Goal: Information Seeking & Learning: Find contact information

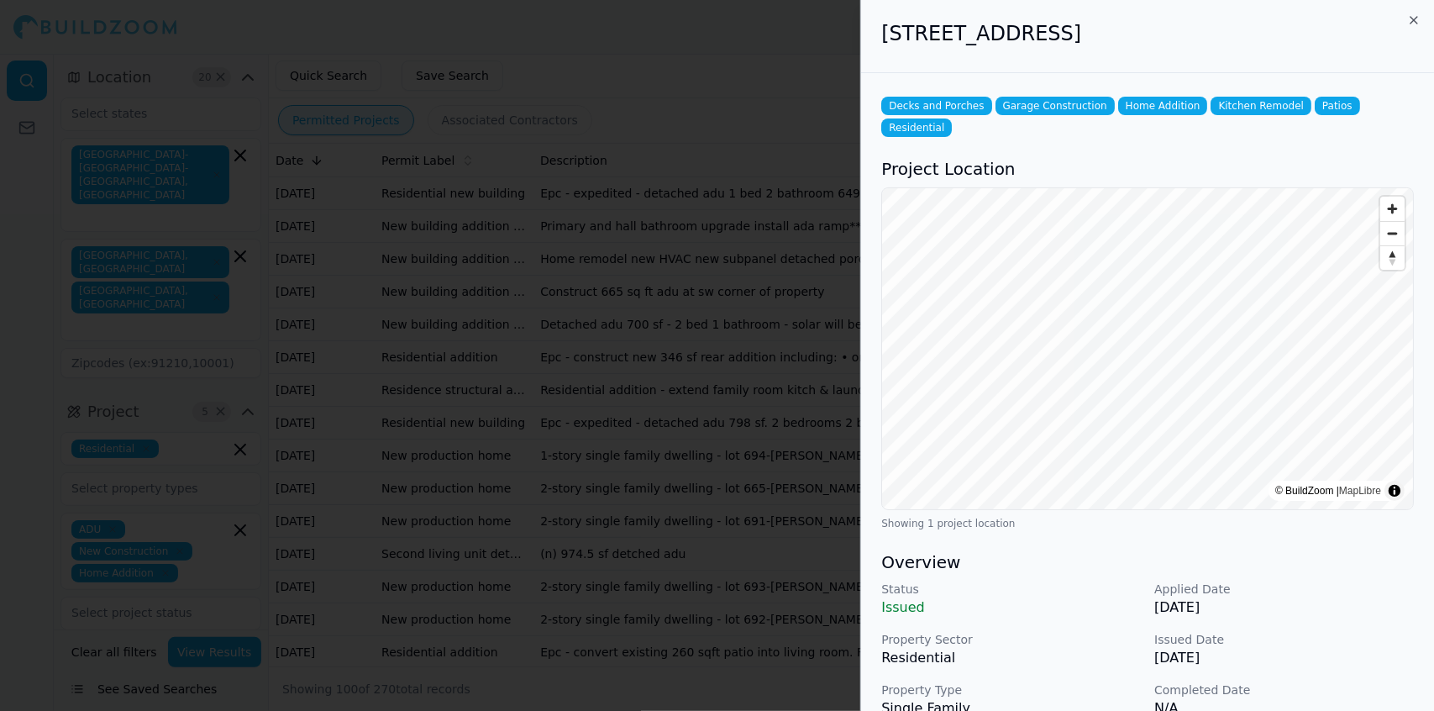
scroll to position [445, 0]
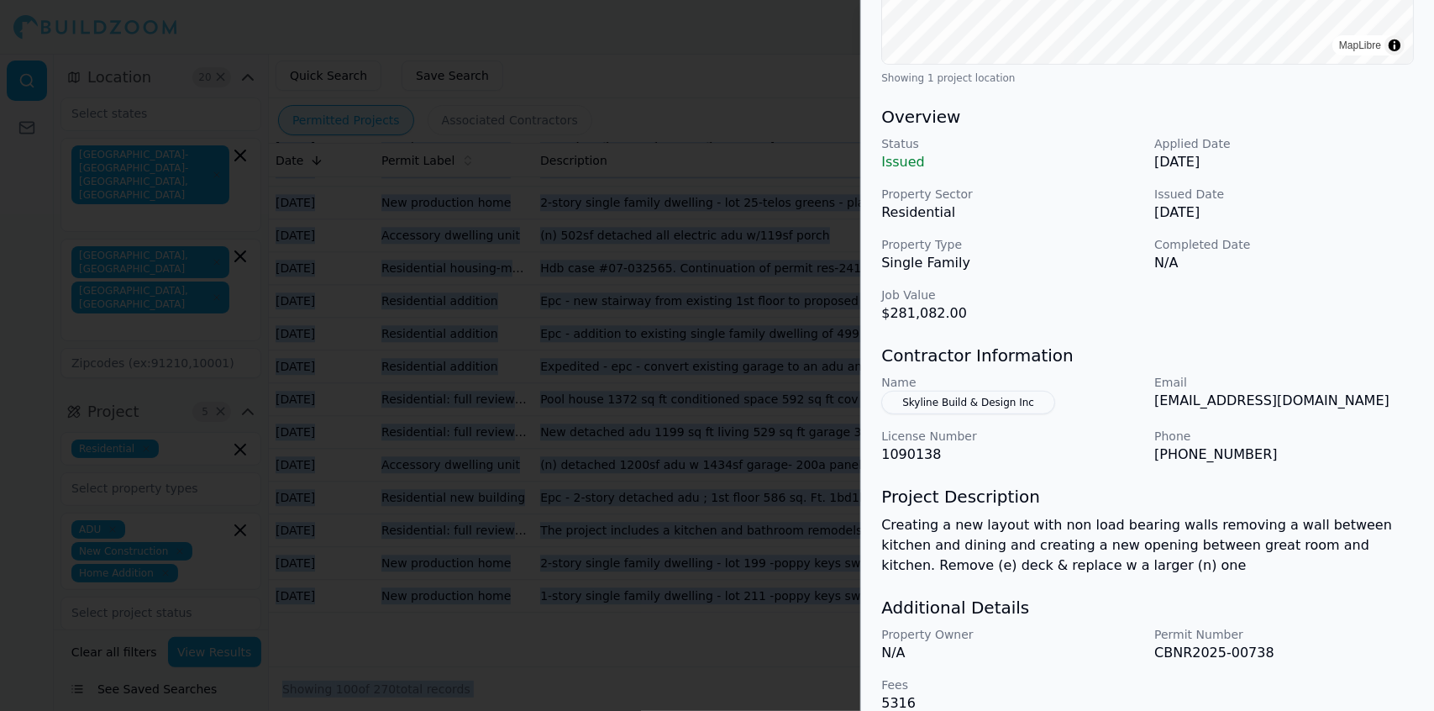
drag, startPoint x: 0, startPoint y: 0, endPoint x: 659, endPoint y: 213, distance: 692.0
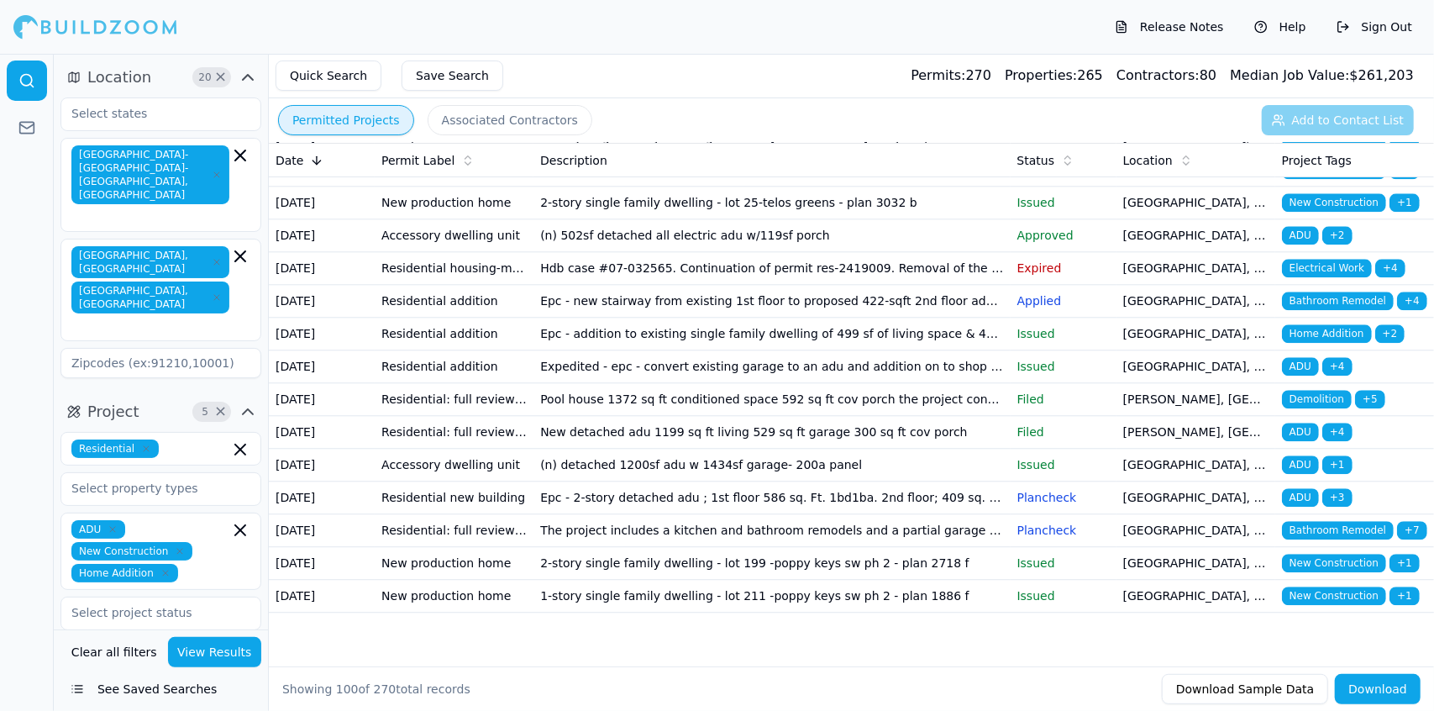
click at [773, 97] on div "Quick Search Save Search Permits: 270 Properties: 265 Contractors: 80 Median Jo…" at bounding box center [851, 76] width 1165 height 45
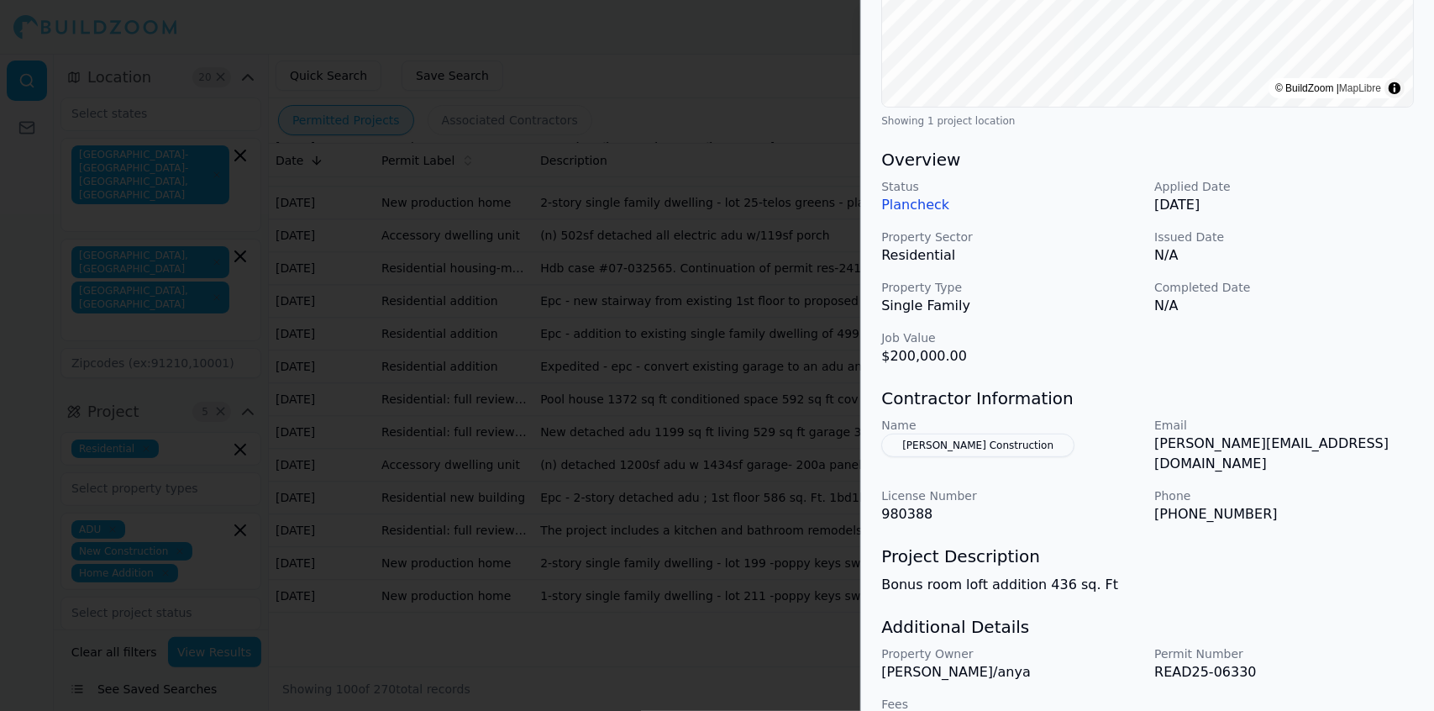
scroll to position [405, 0]
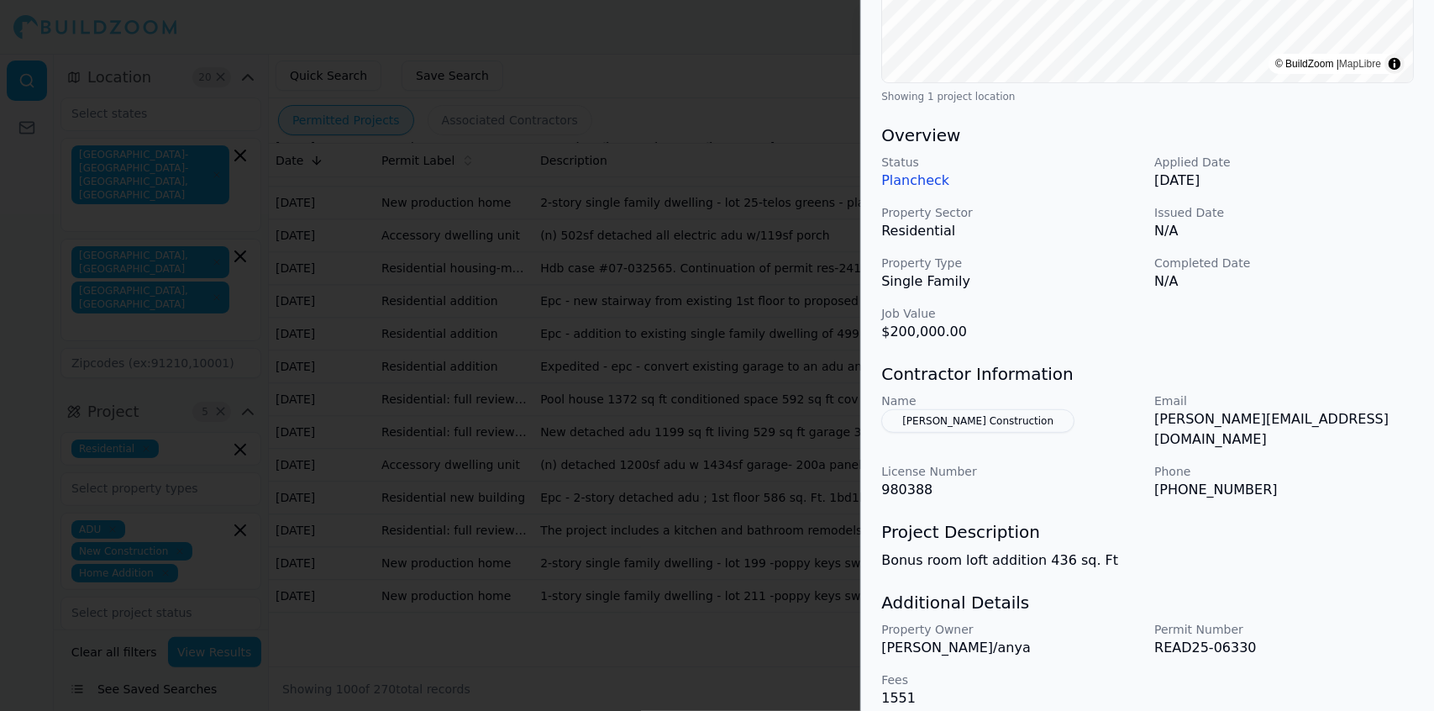
click at [937, 417] on button "[PERSON_NAME] Construction" at bounding box center [977, 421] width 193 height 24
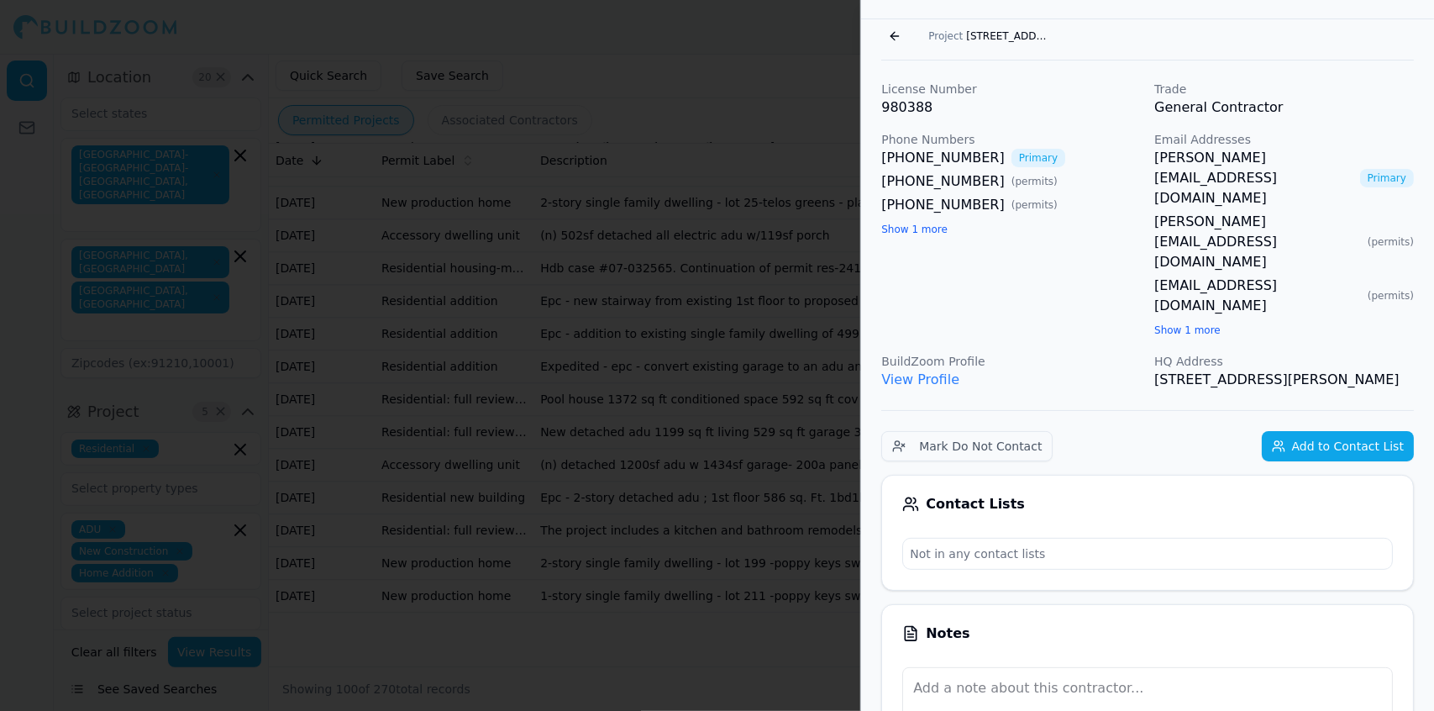
scroll to position [0, 0]
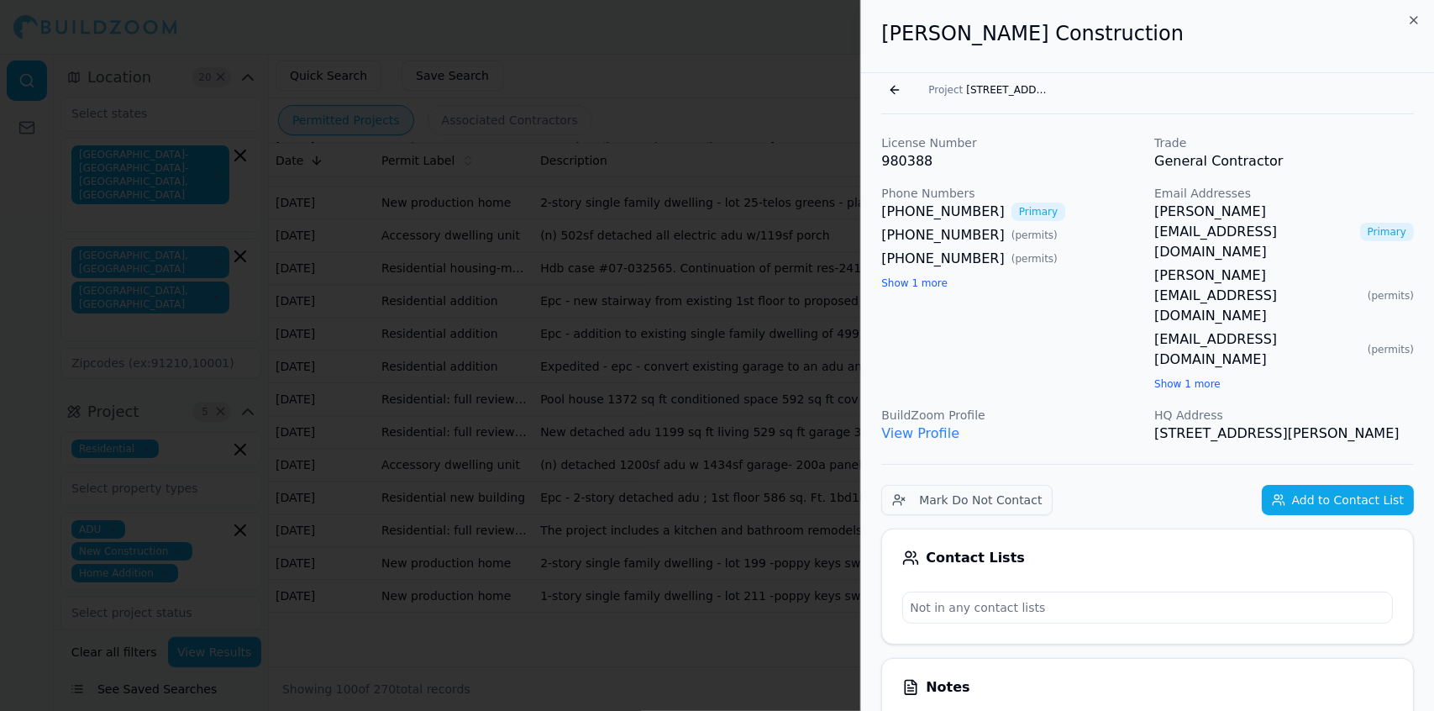
drag, startPoint x: 1398, startPoint y: 332, endPoint x: 880, endPoint y: 60, distance: 584.7
copy div "[PERSON_NAME] Construction Go back Project [STREET_ADDRESS] License Number 9803…"
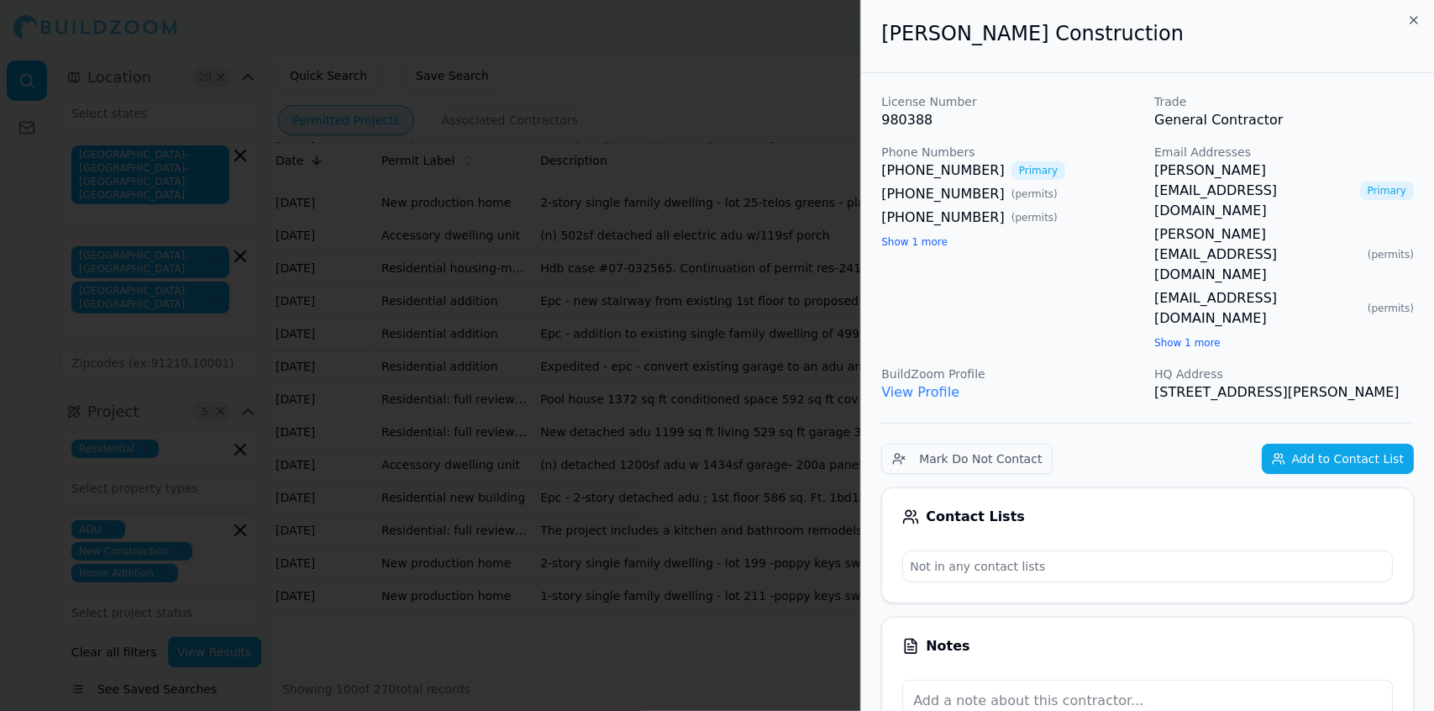
click at [620, 194] on div at bounding box center [717, 355] width 1434 height 711
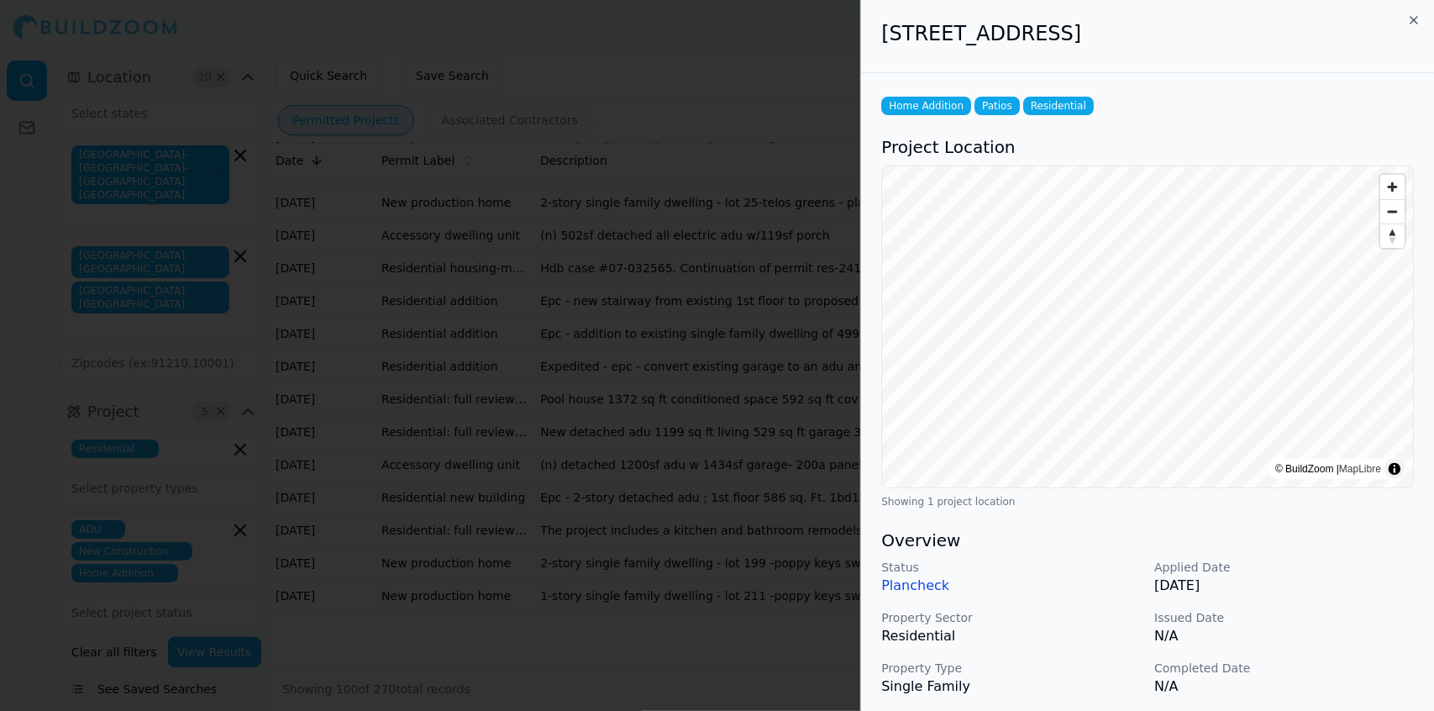
click at [620, 194] on div at bounding box center [717, 355] width 1434 height 711
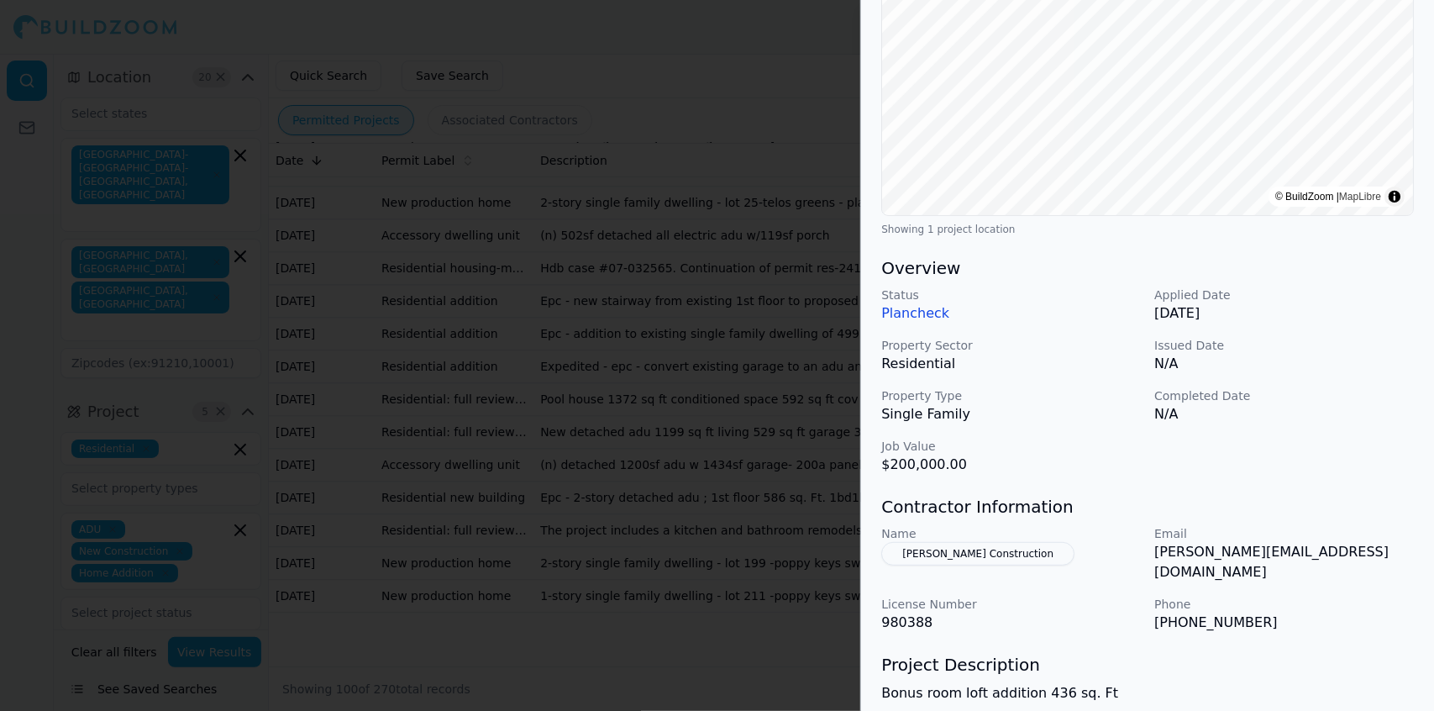
scroll to position [279, 0]
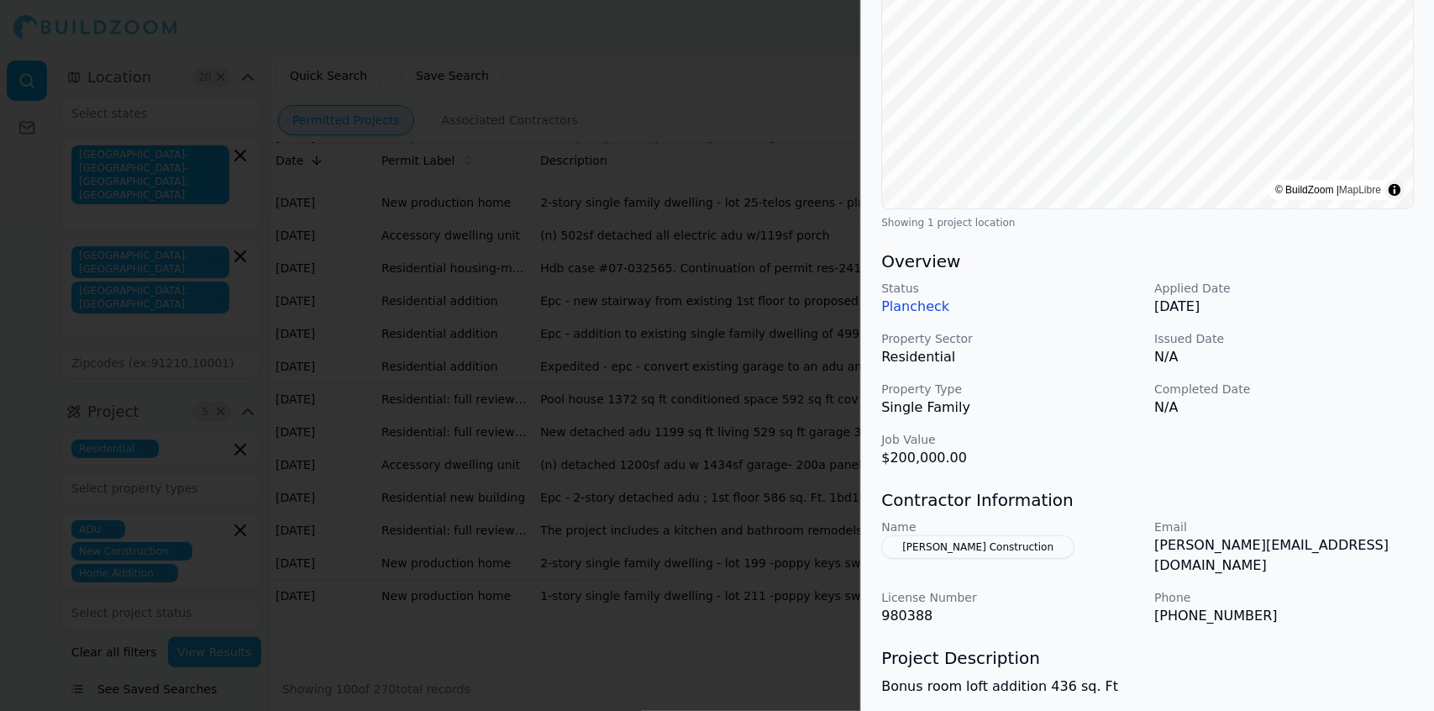
click at [1013, 541] on button "[PERSON_NAME] Construction" at bounding box center [977, 547] width 193 height 24
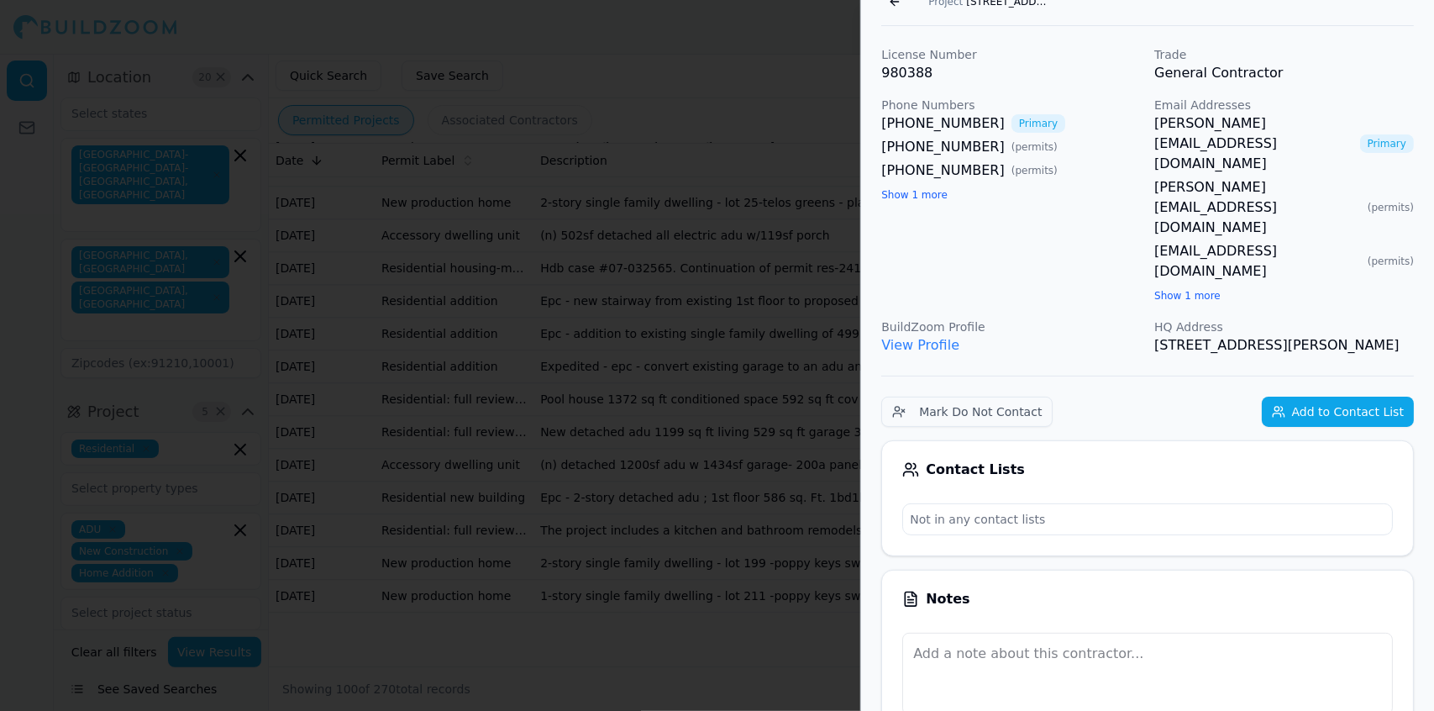
scroll to position [0, 0]
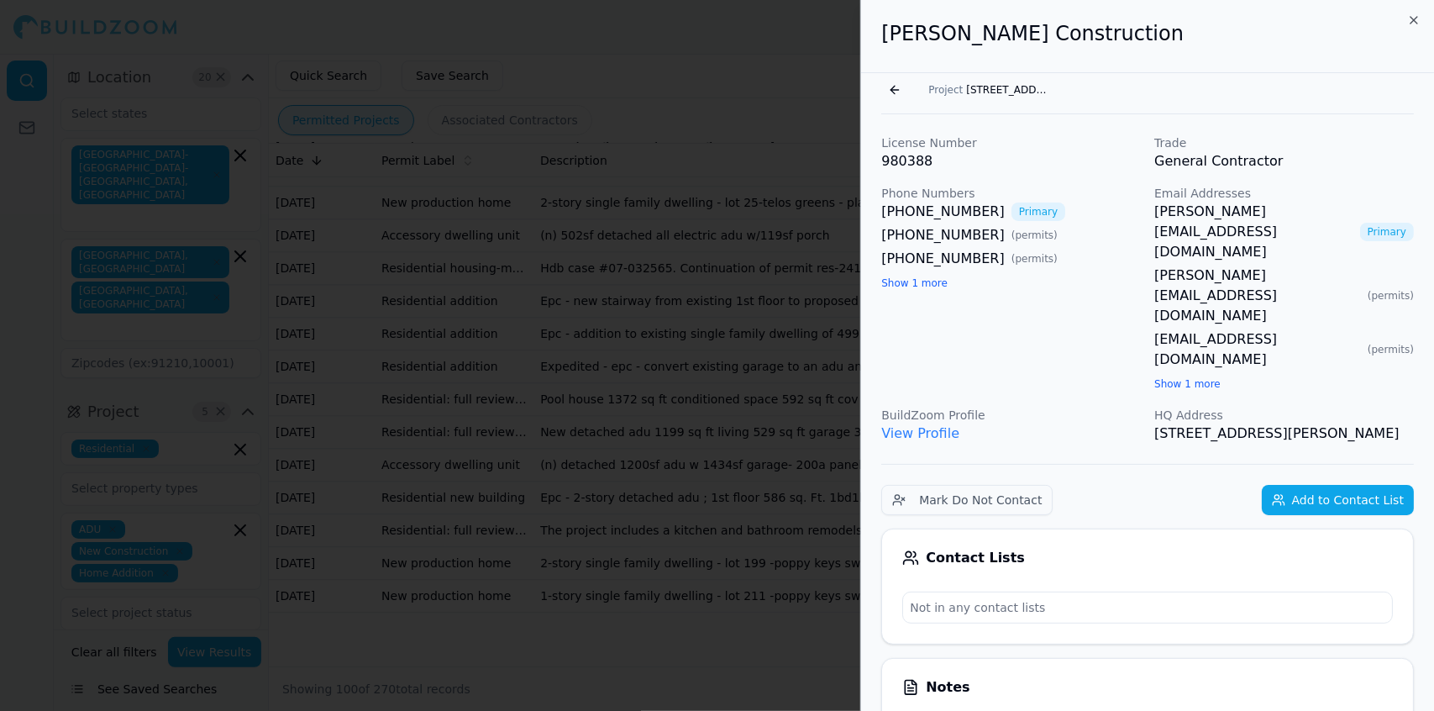
drag, startPoint x: 1403, startPoint y: 328, endPoint x: 880, endPoint y: 54, distance: 589.9
copy div "[PERSON_NAME] Construction Go back Project [STREET_ADDRESS] License Number 9803…"
click at [264, 93] on div at bounding box center [717, 355] width 1434 height 711
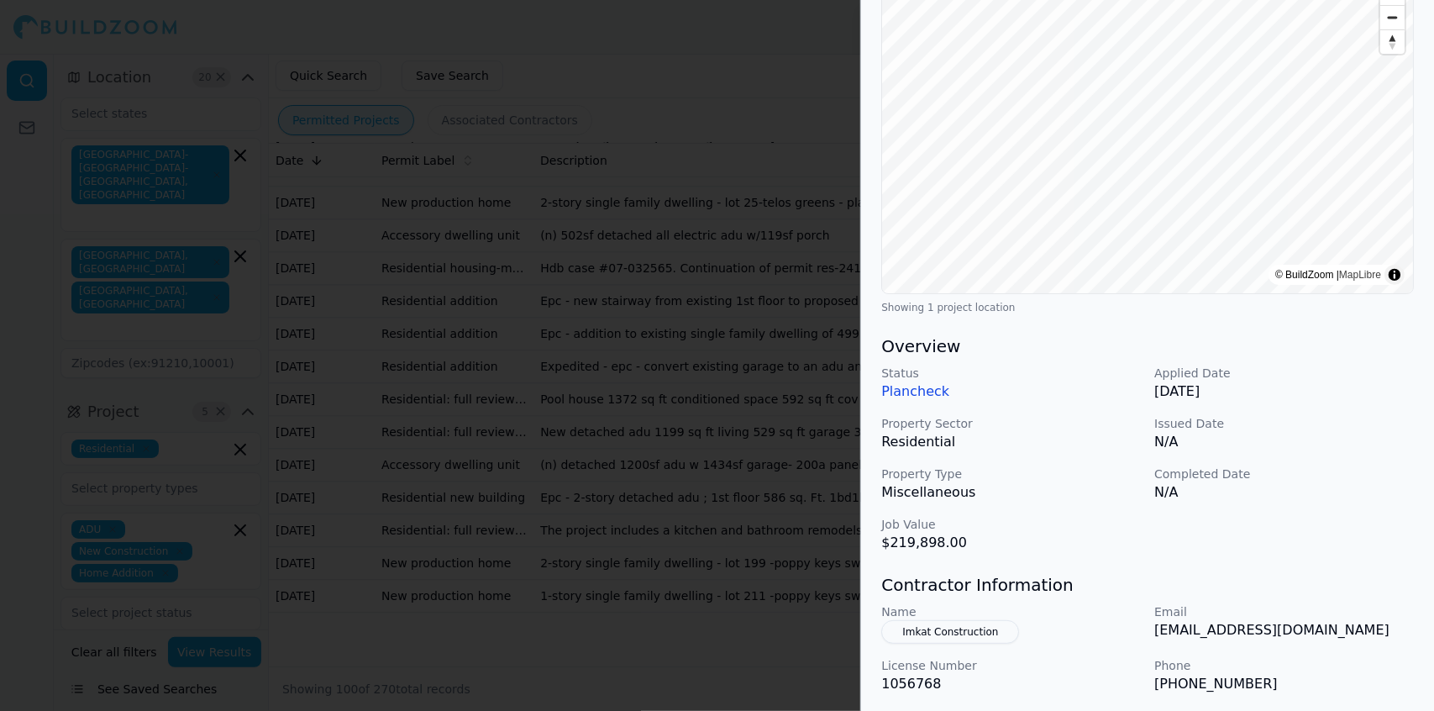
scroll to position [195, 0]
click at [602, 382] on div at bounding box center [717, 355] width 1434 height 711
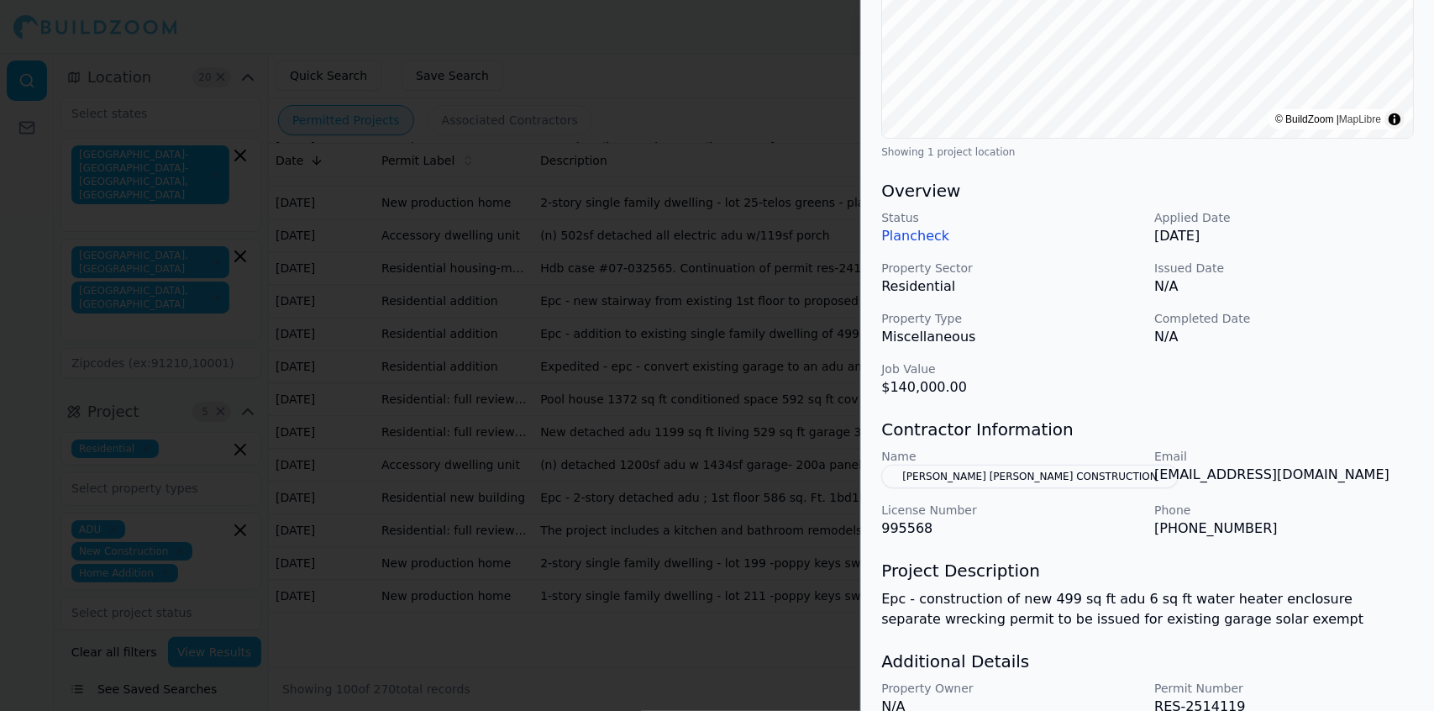
scroll to position [425, 0]
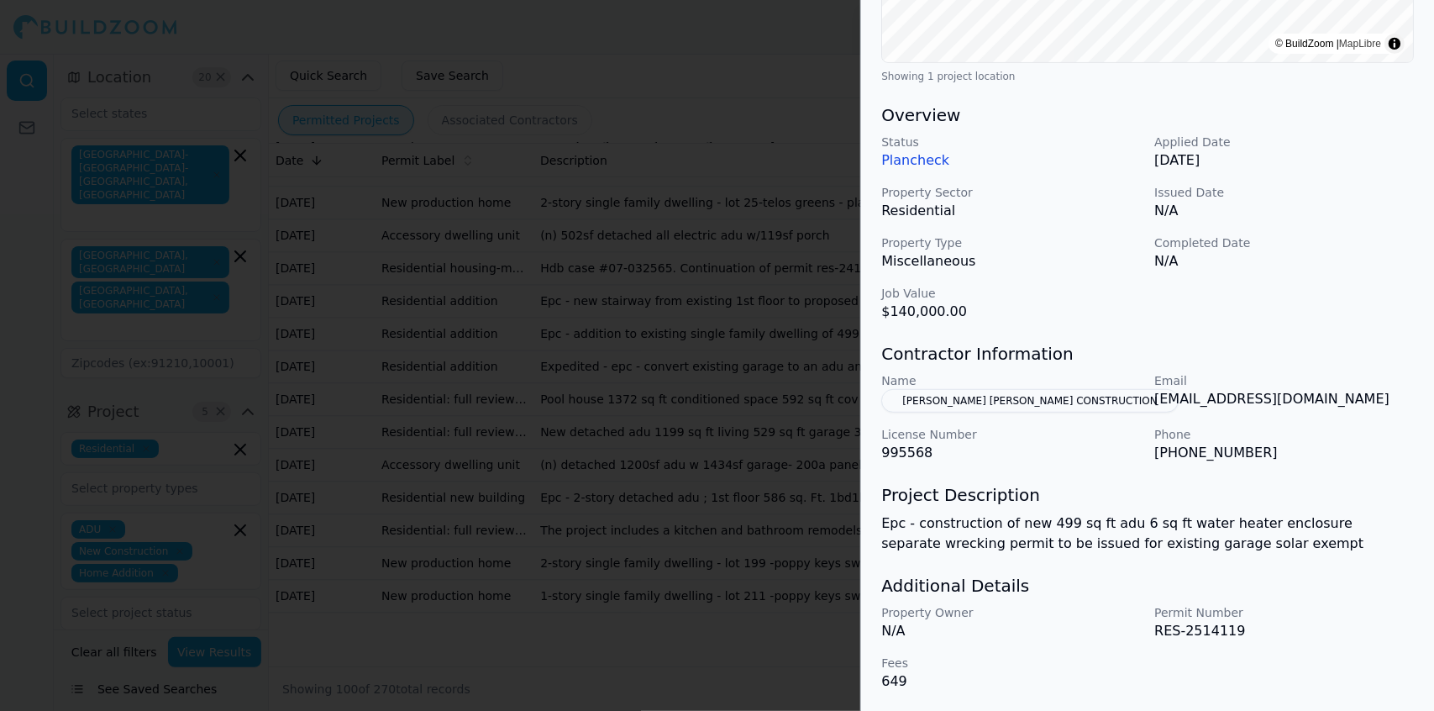
click at [613, 458] on div at bounding box center [717, 355] width 1434 height 711
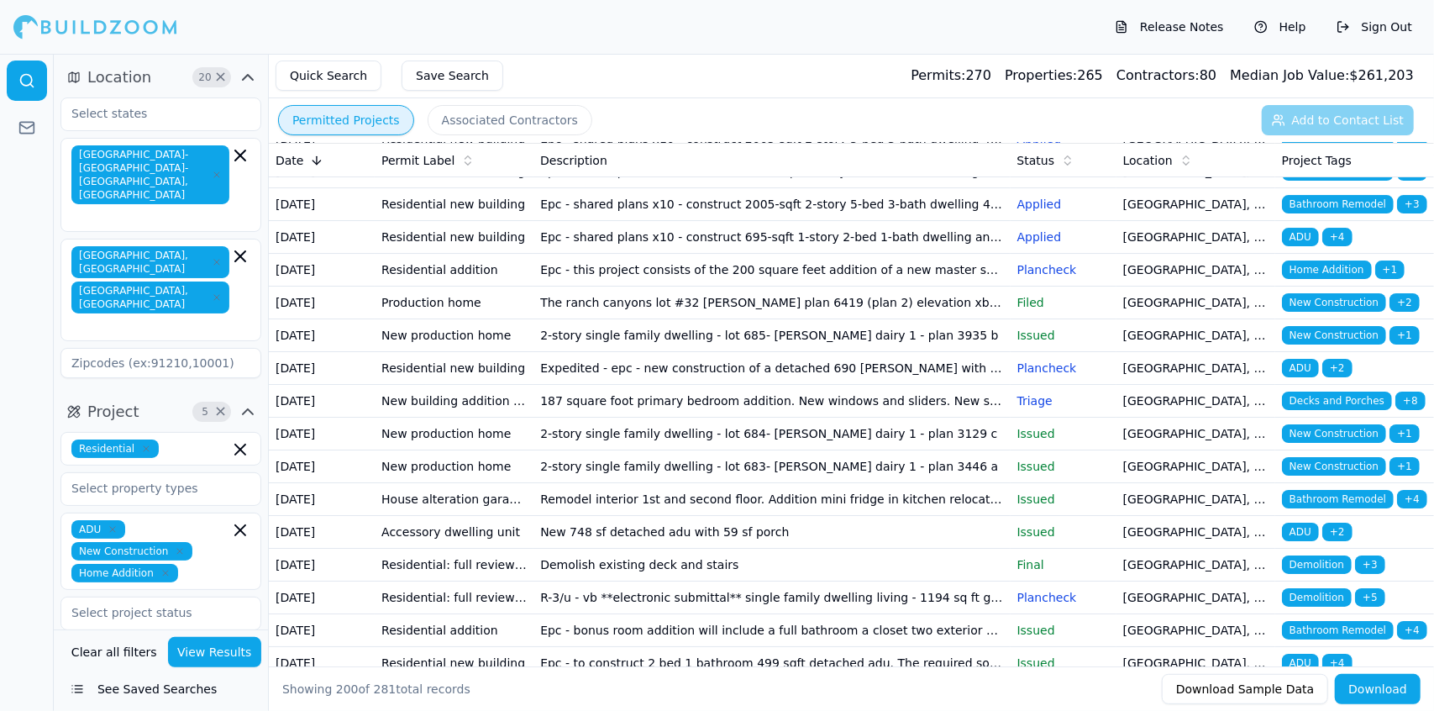
scroll to position [4035, 0]
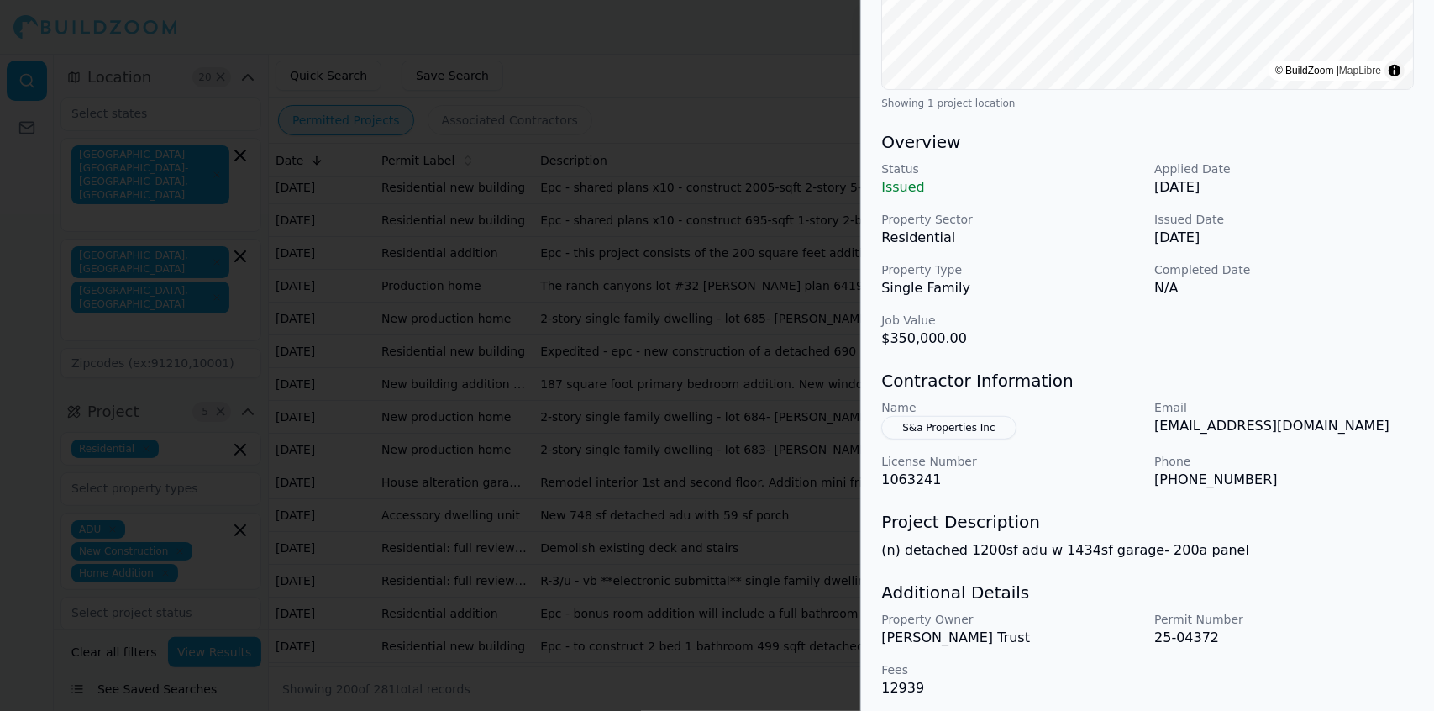
scroll to position [400, 0]
click at [691, 365] on div at bounding box center [717, 355] width 1434 height 711
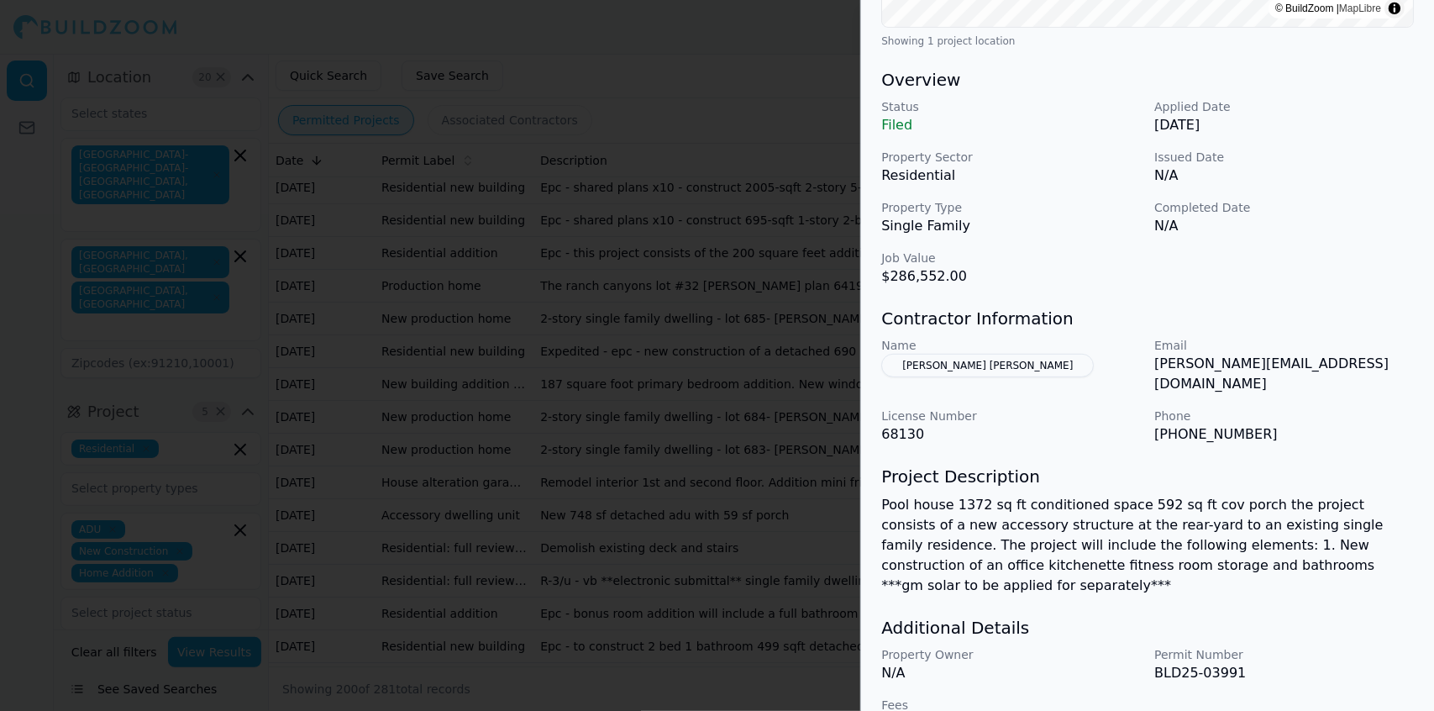
scroll to position [486, 0]
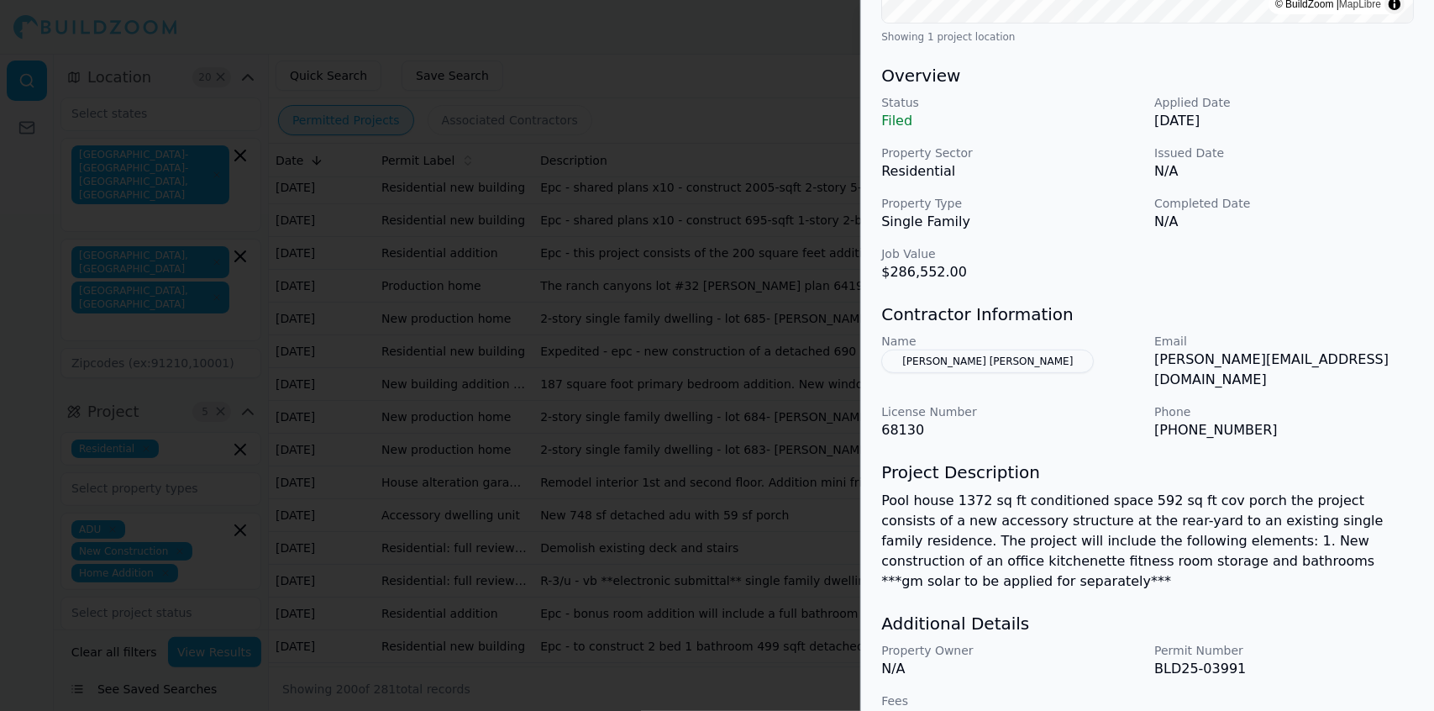
click at [993, 355] on button "[PERSON_NAME] [PERSON_NAME]" at bounding box center [987, 361] width 213 height 24
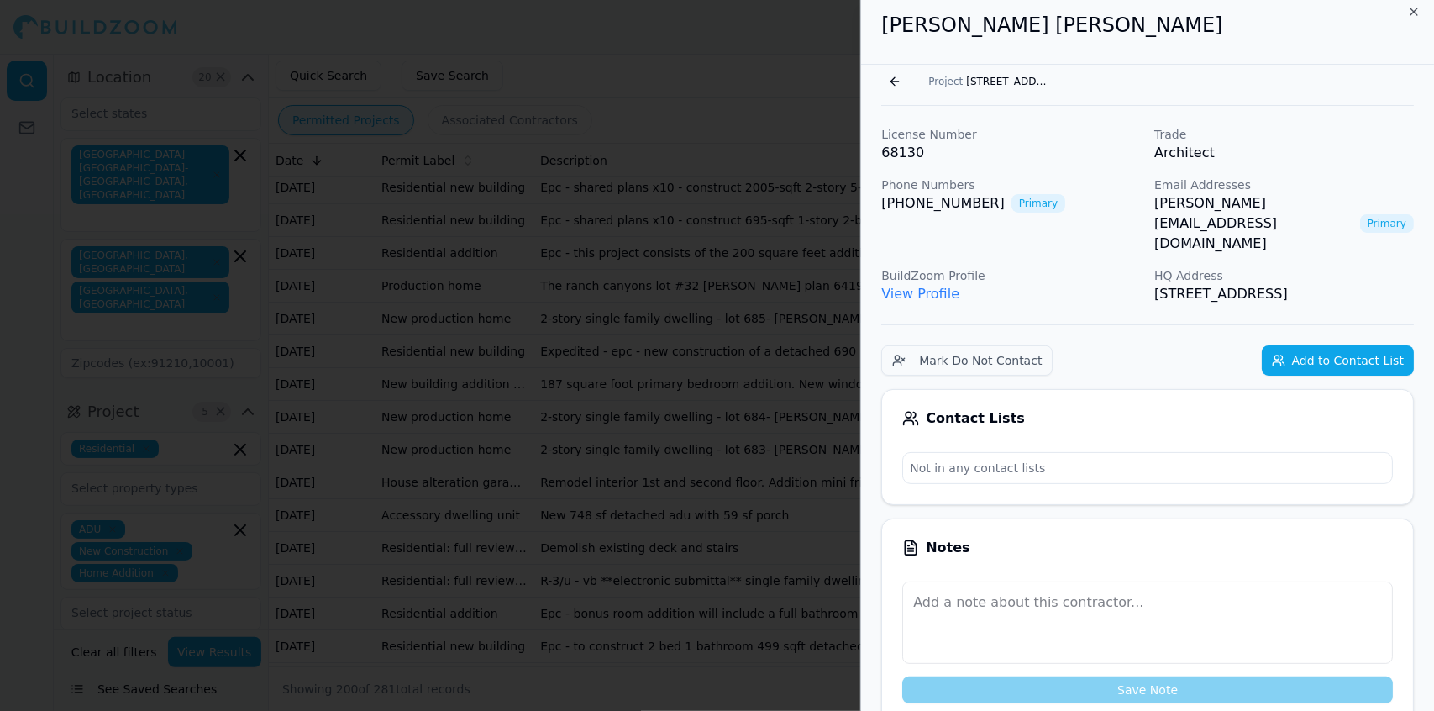
scroll to position [8, 0]
click at [1203, 285] on p "[STREET_ADDRESS]" at bounding box center [1284, 295] width 260 height 20
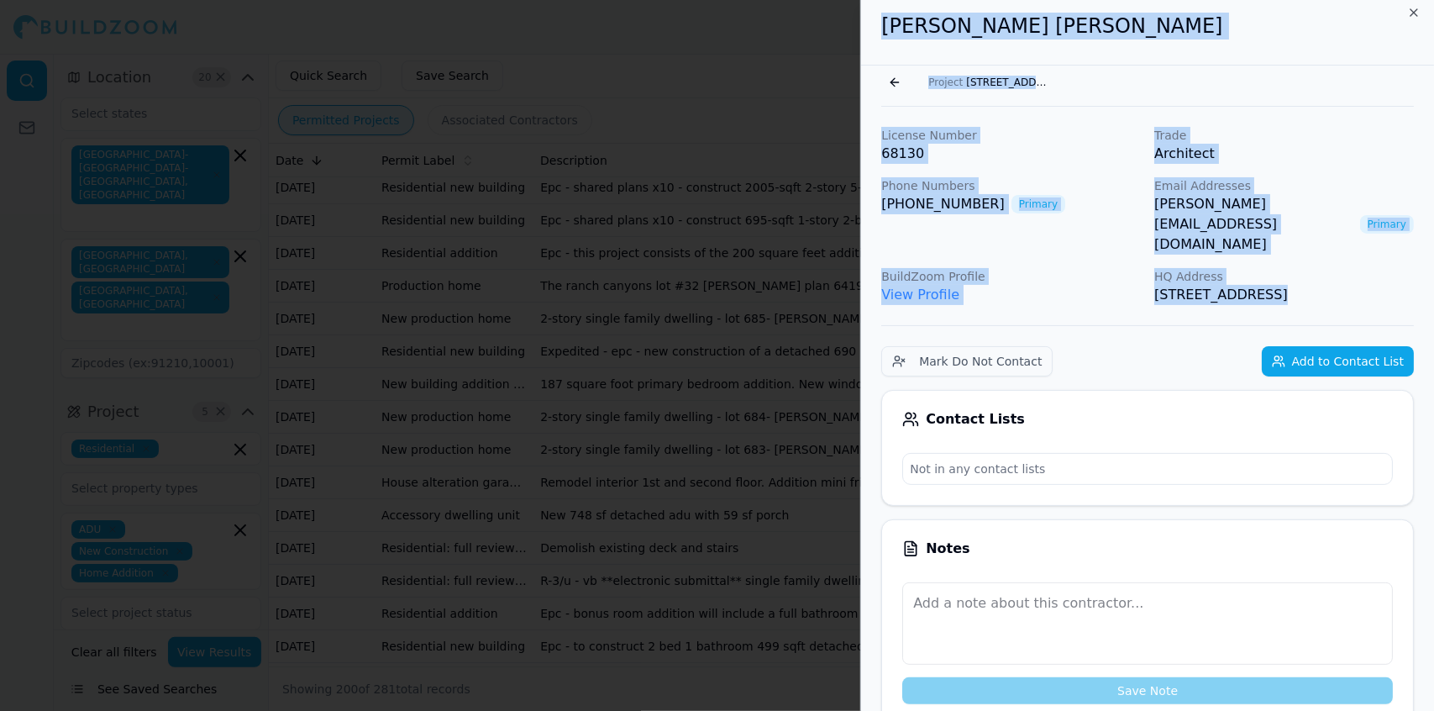
drag, startPoint x: 1203, startPoint y: 277, endPoint x: 877, endPoint y: 42, distance: 401.9
copy div "[PERSON_NAME] [PERSON_NAME] Go back Project [STREET_ADDRESS][PERSON_NAME] Licen…"
